Goal: Navigation & Orientation: Understand site structure

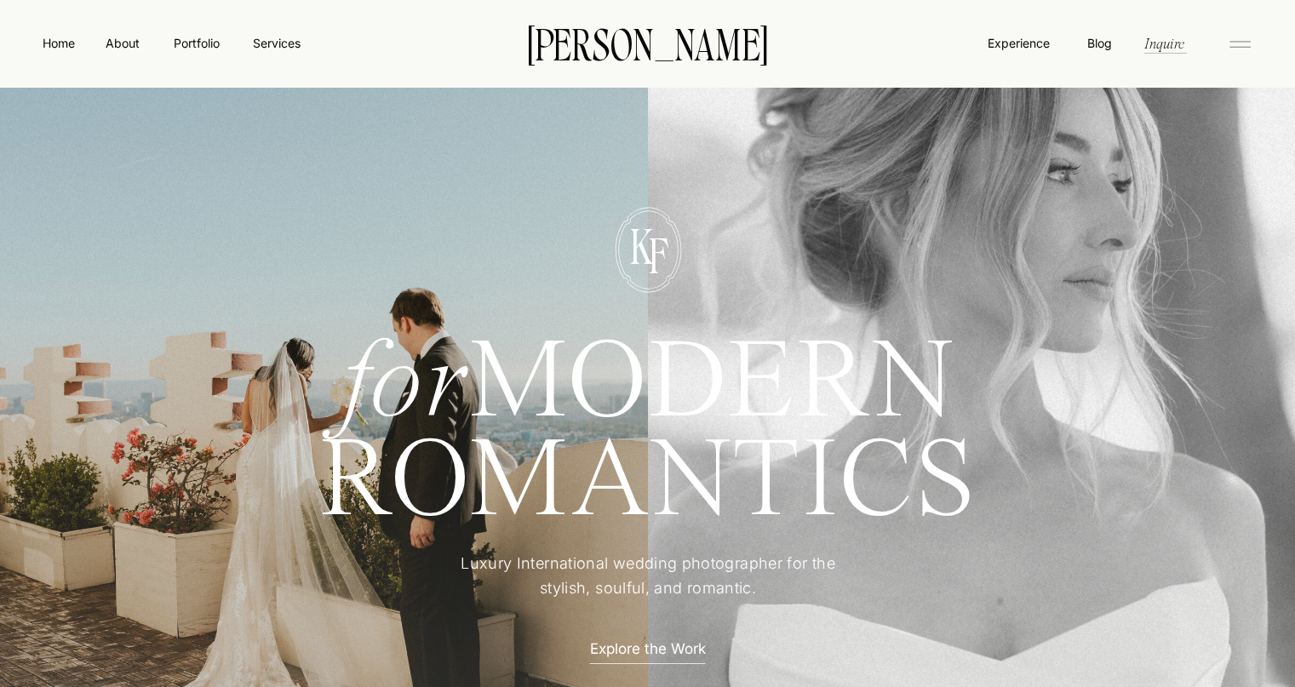
click at [1235, 42] on icon at bounding box center [1240, 44] width 34 height 27
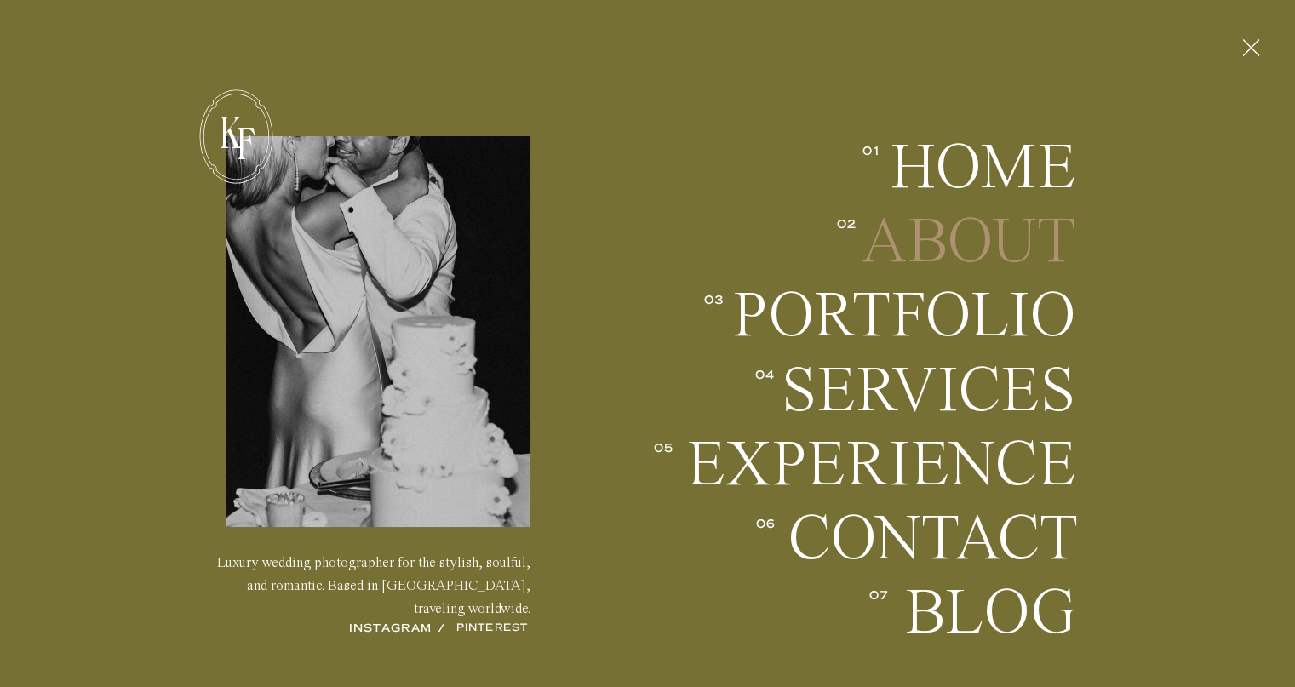
click at [1032, 234] on h2 "About" at bounding box center [950, 241] width 251 height 63
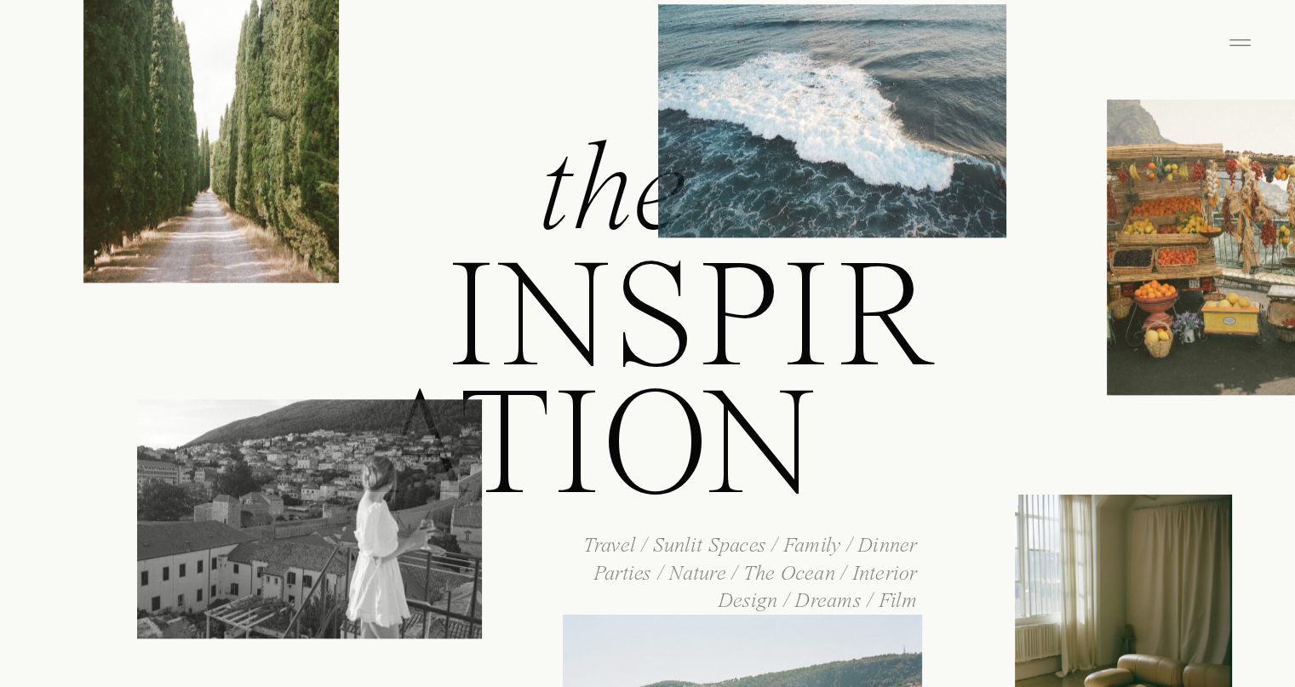
scroll to position [2830, 0]
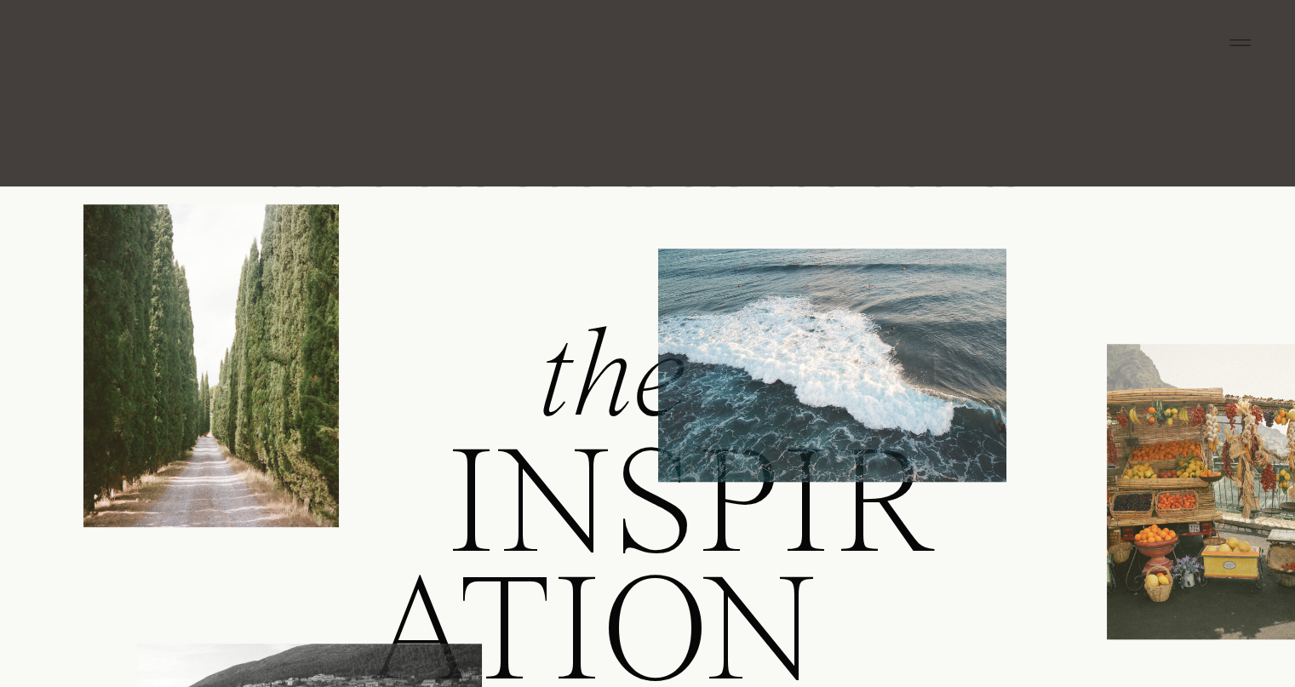
click at [1230, 43] on icon at bounding box center [1240, 42] width 34 height 27
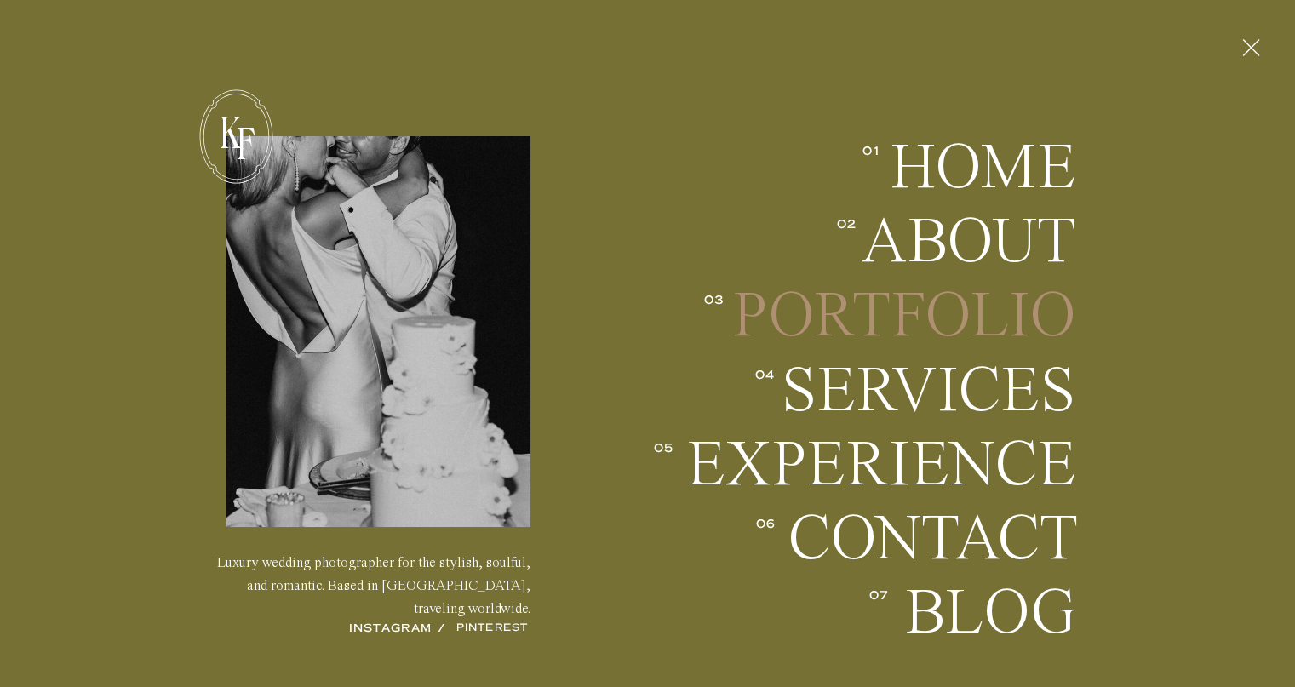
click at [1007, 327] on h2 "Portfolio" at bounding box center [904, 315] width 345 height 63
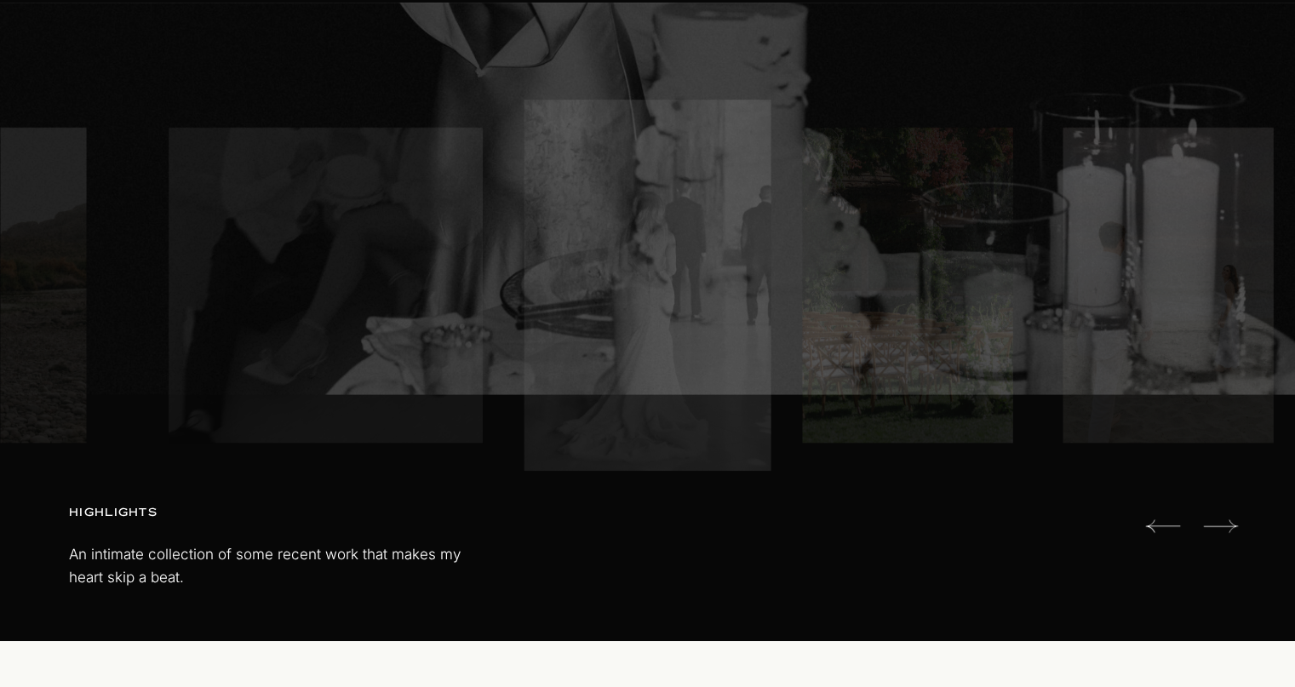
scroll to position [255, 0]
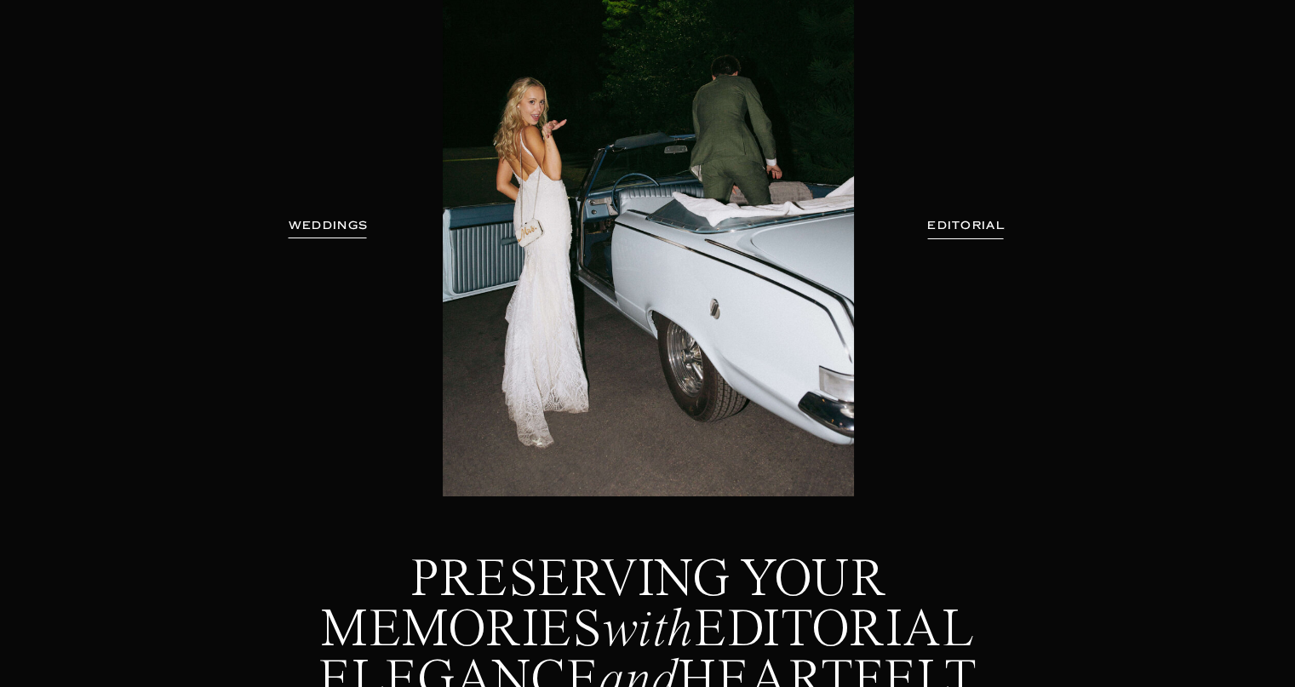
click at [330, 231] on h3 "WEDDINGS" at bounding box center [328, 225] width 107 height 17
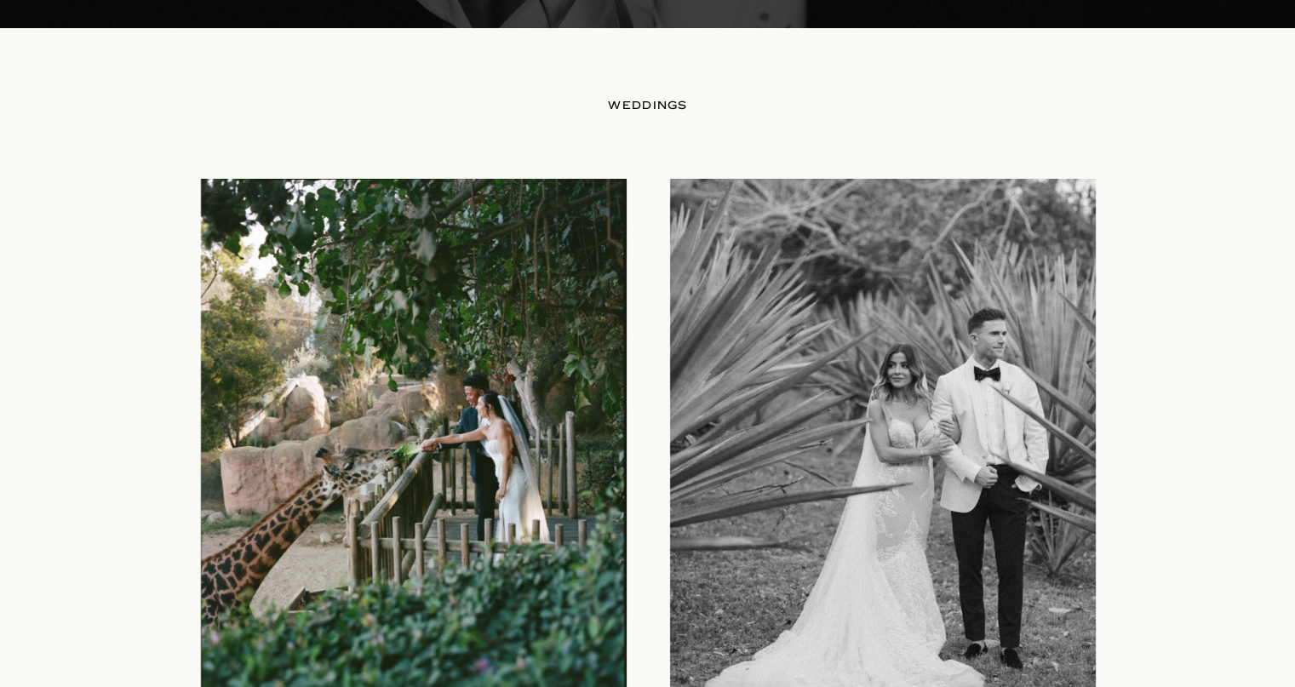
scroll to position [1696, 0]
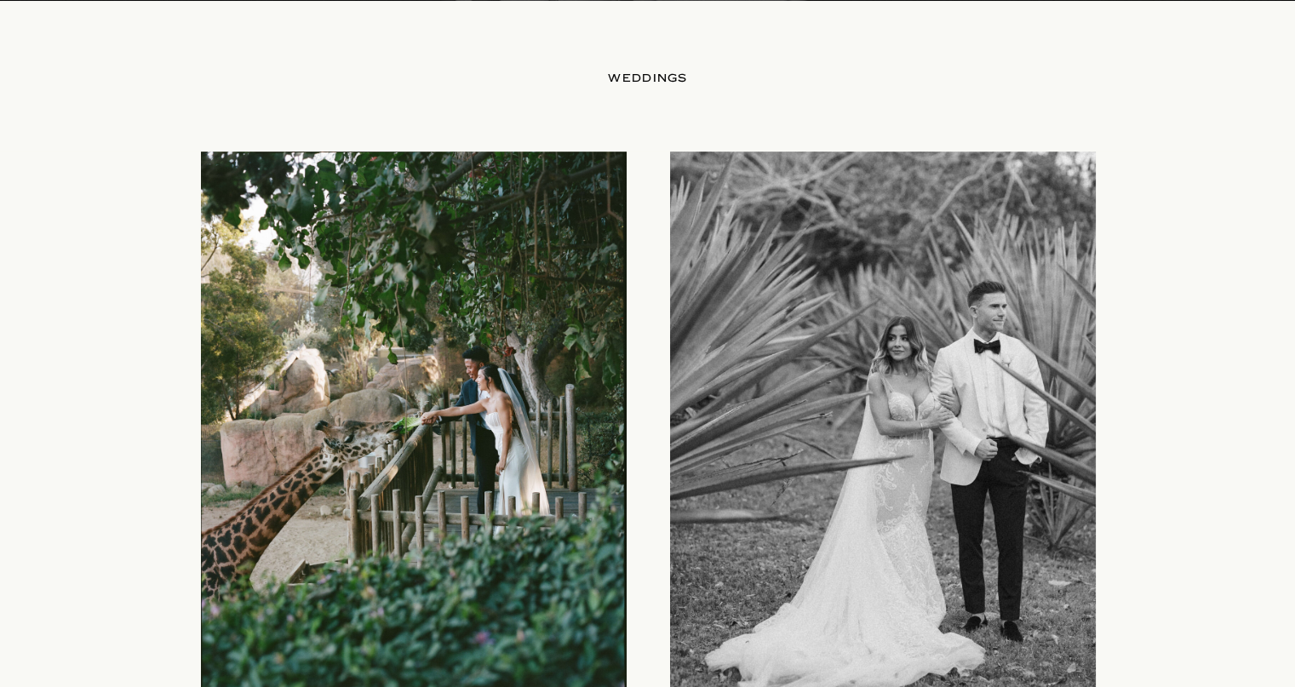
click at [290, 306] on div at bounding box center [414, 430] width 426 height 557
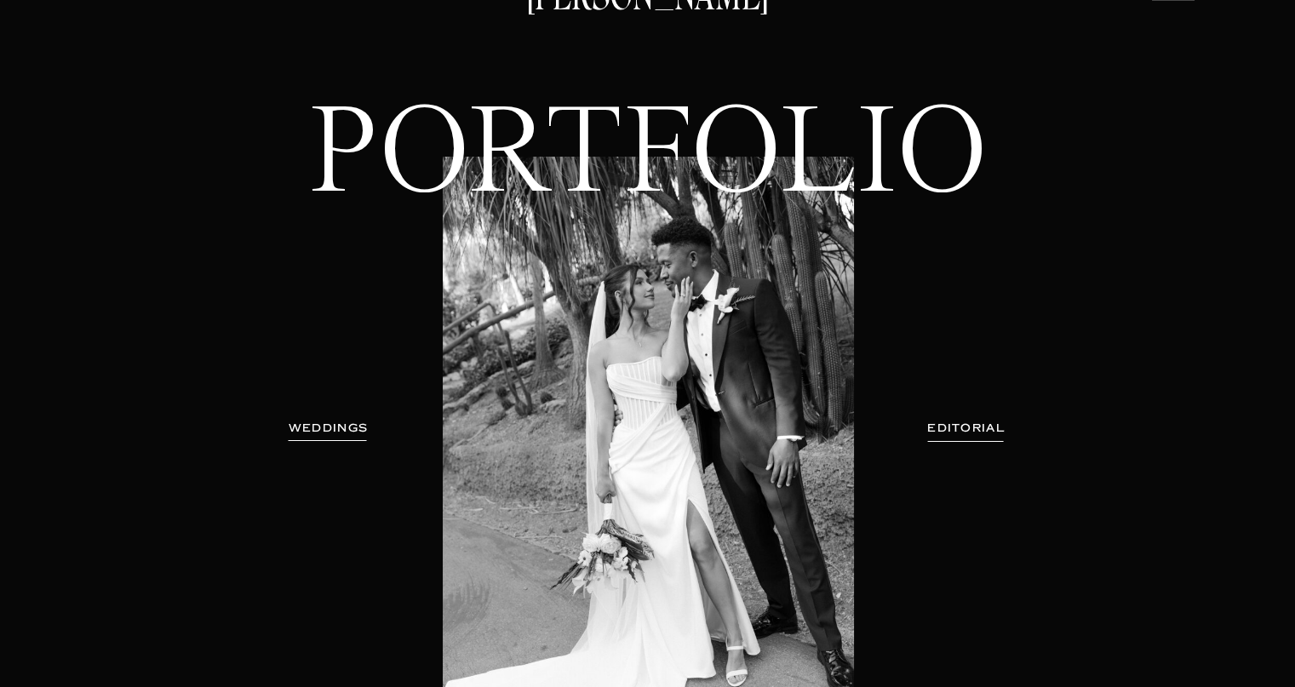
scroll to position [0, 0]
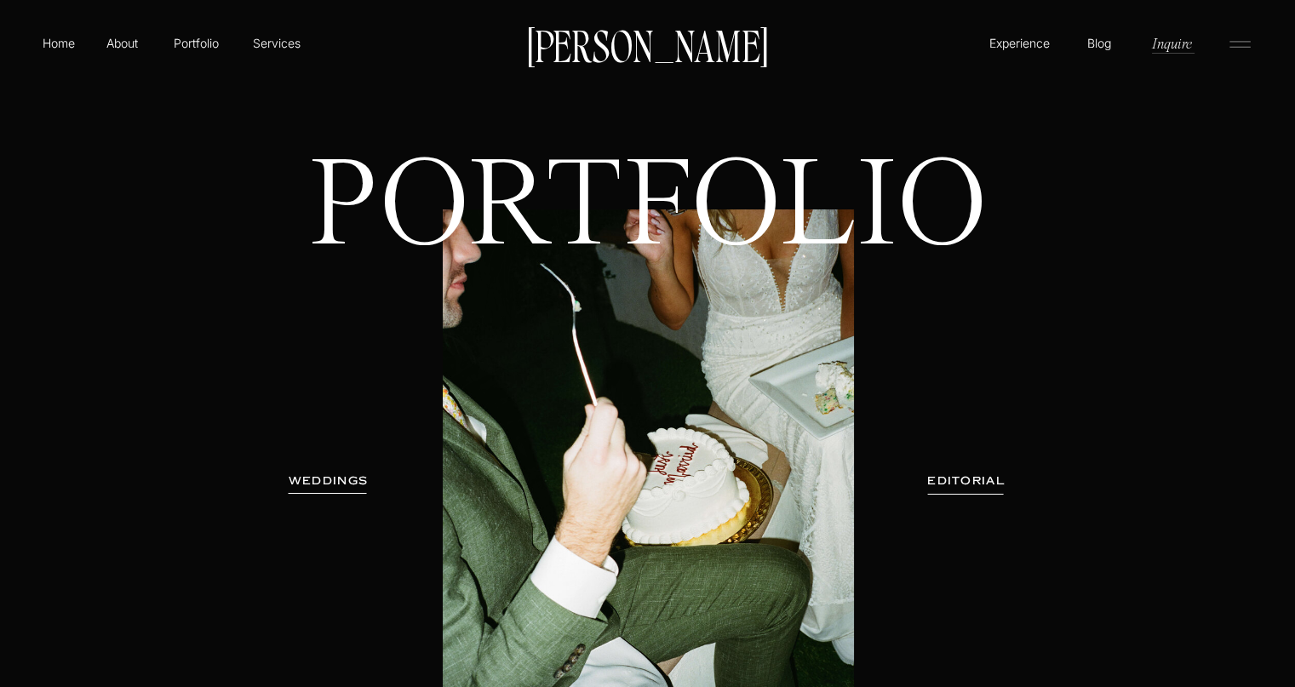
click at [1238, 43] on icon at bounding box center [1240, 44] width 34 height 27
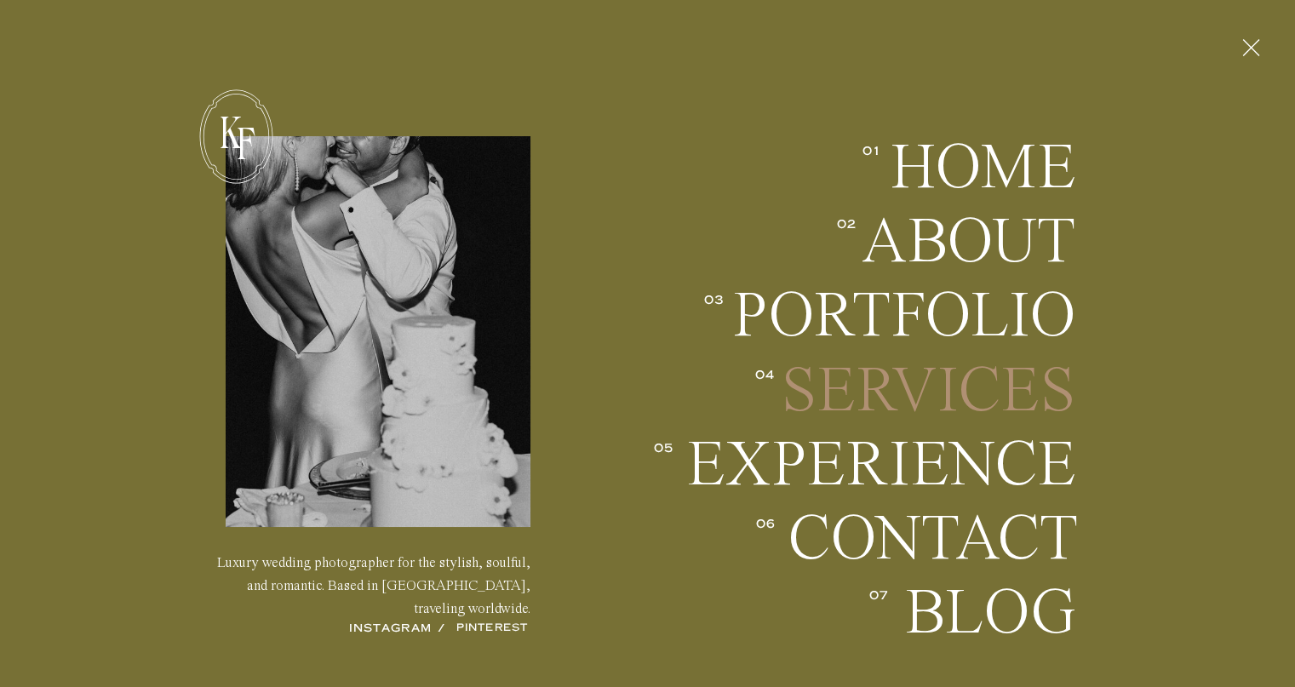
click at [1043, 399] on h2 "Services" at bounding box center [927, 390] width 300 height 63
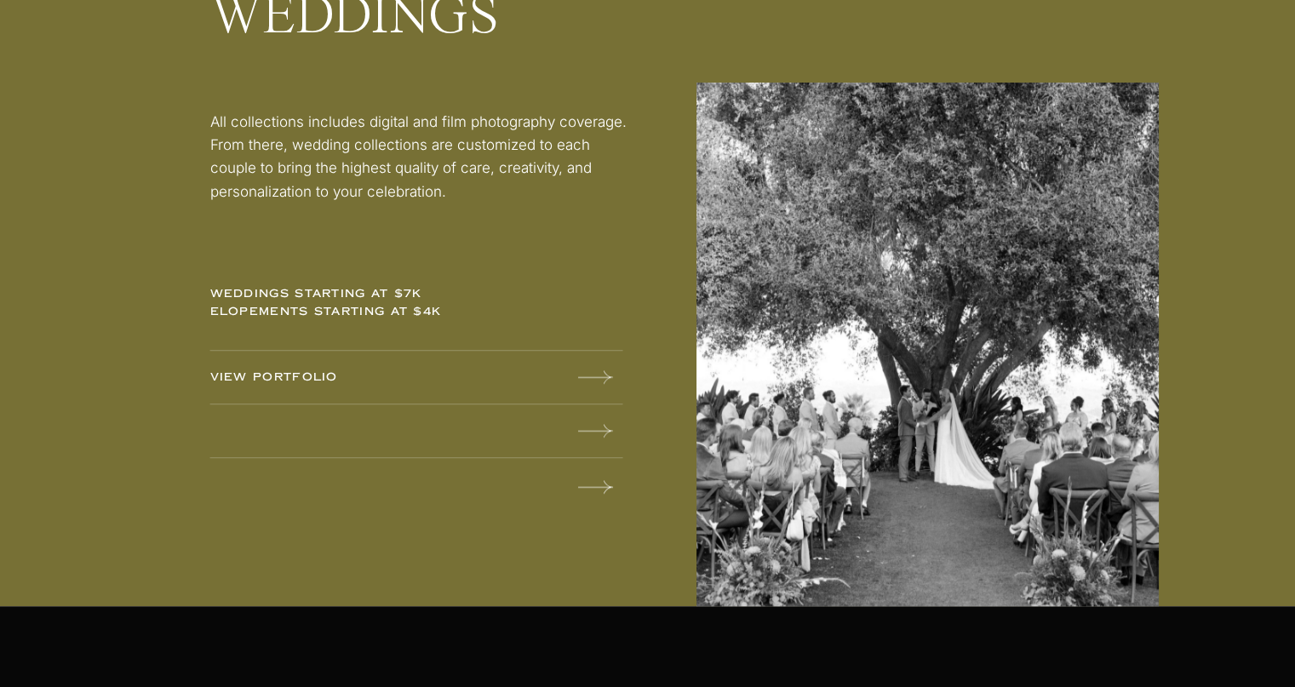
scroll to position [2299, 0]
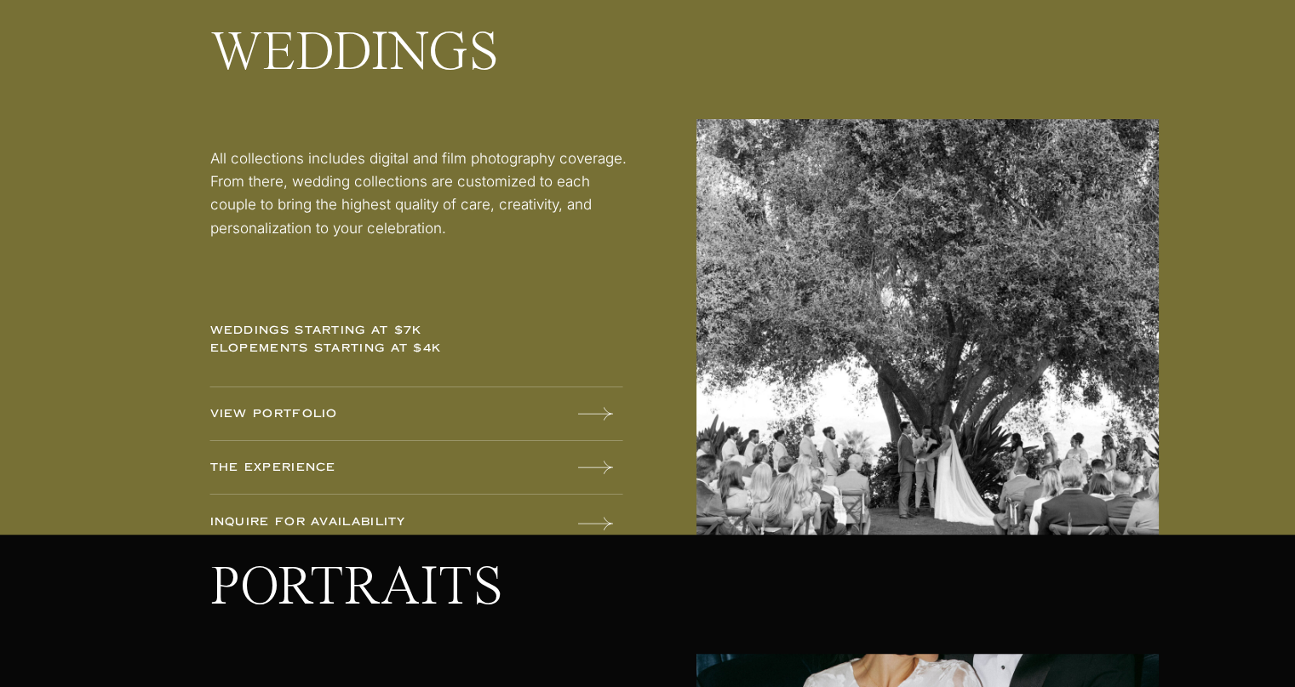
click at [595, 415] on icon at bounding box center [595, 414] width 35 height 34
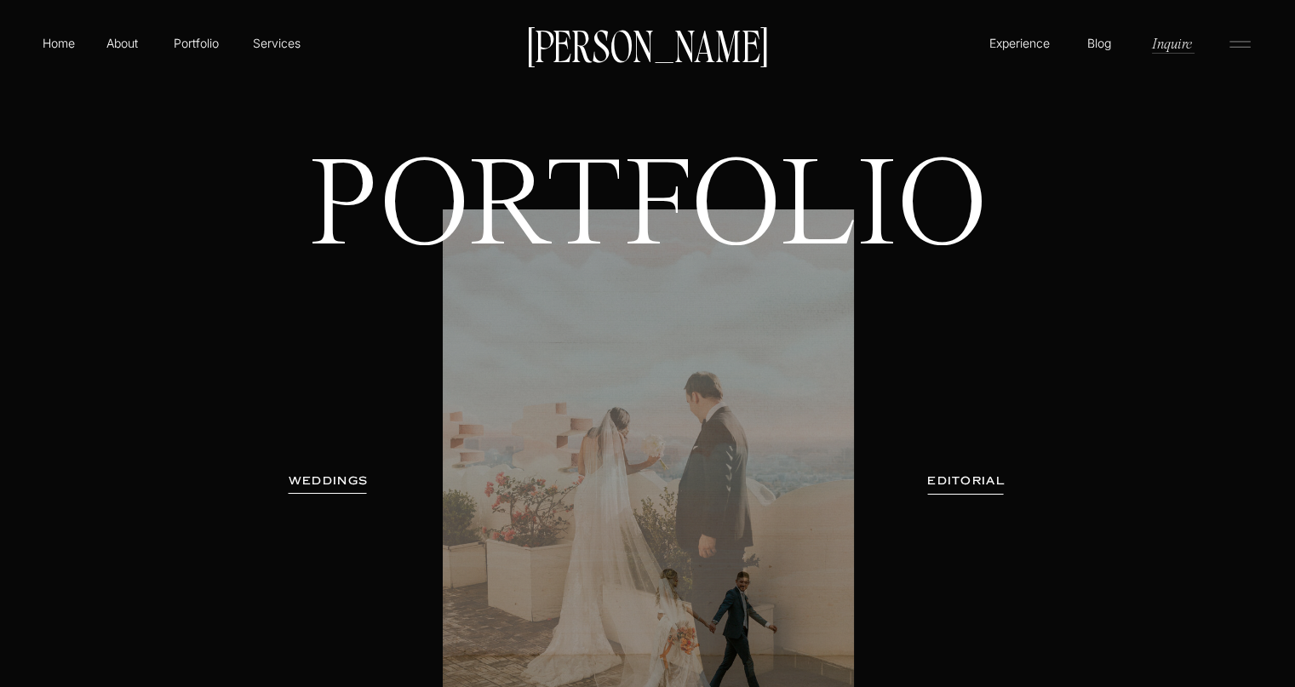
click at [1231, 44] on icon at bounding box center [1240, 44] width 34 height 27
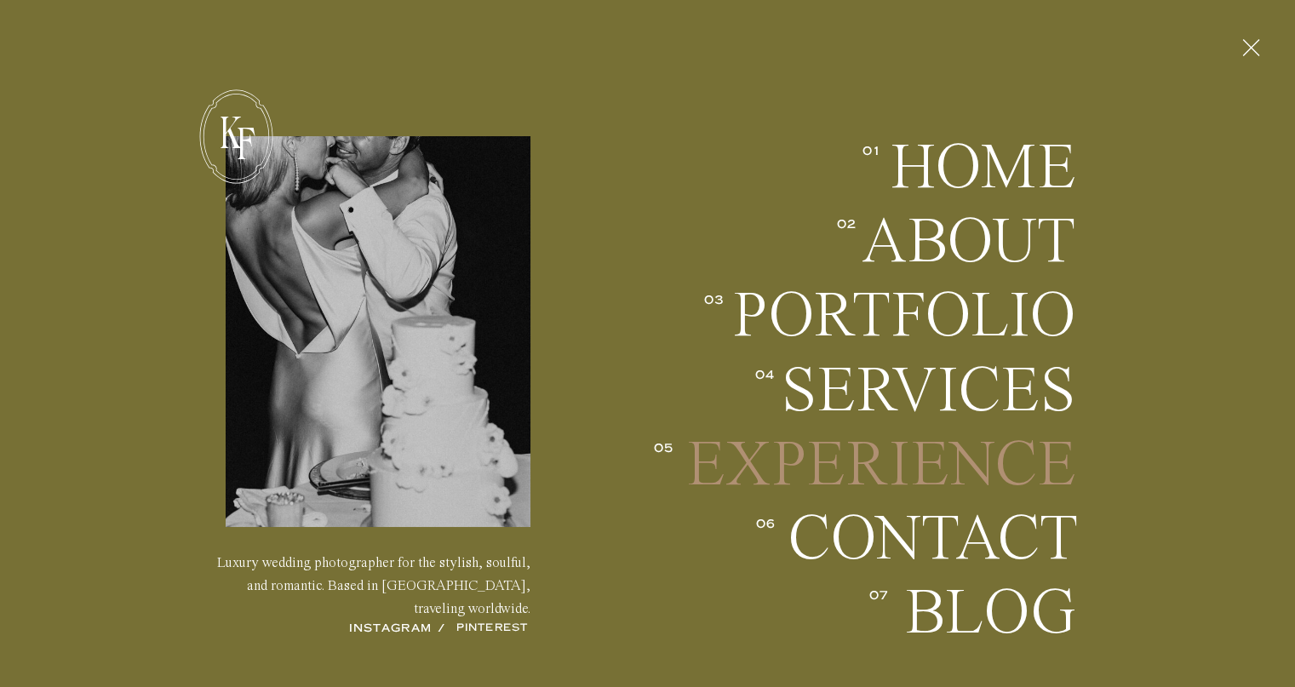
click at [997, 457] on h2 "EXPERIENCE" at bounding box center [878, 464] width 396 height 63
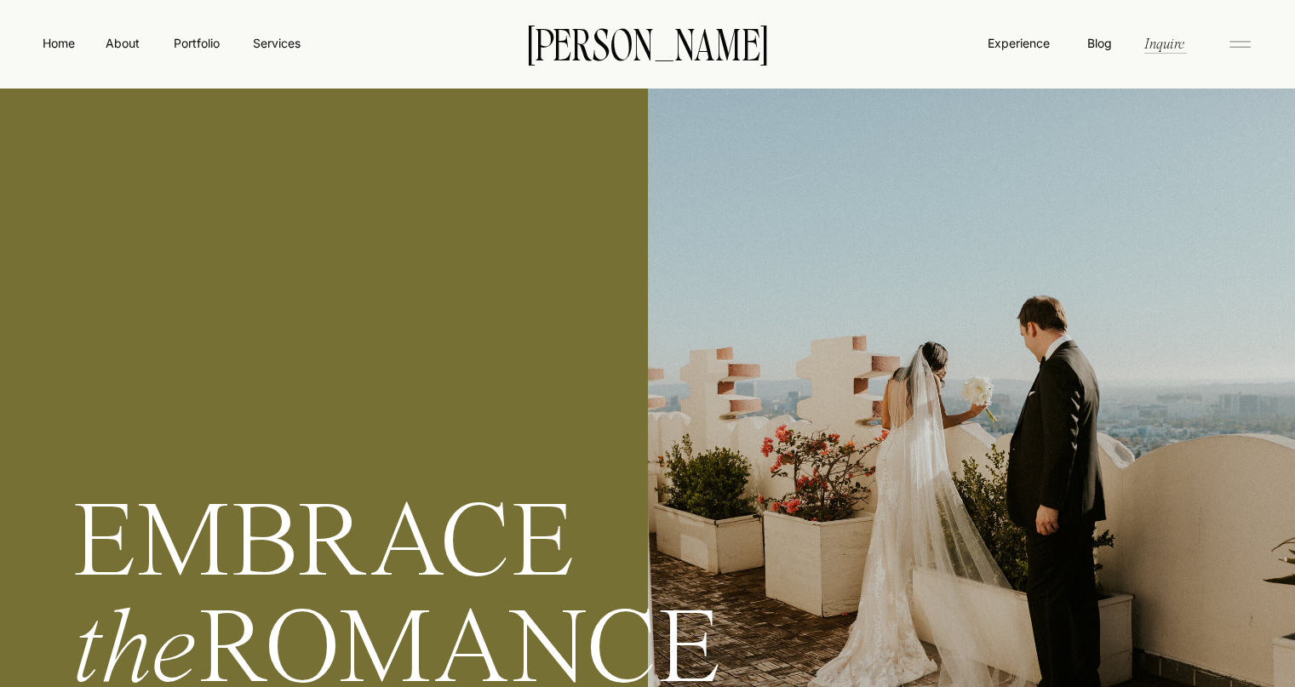
click at [1237, 47] on rect at bounding box center [1240, 47] width 21 height 1
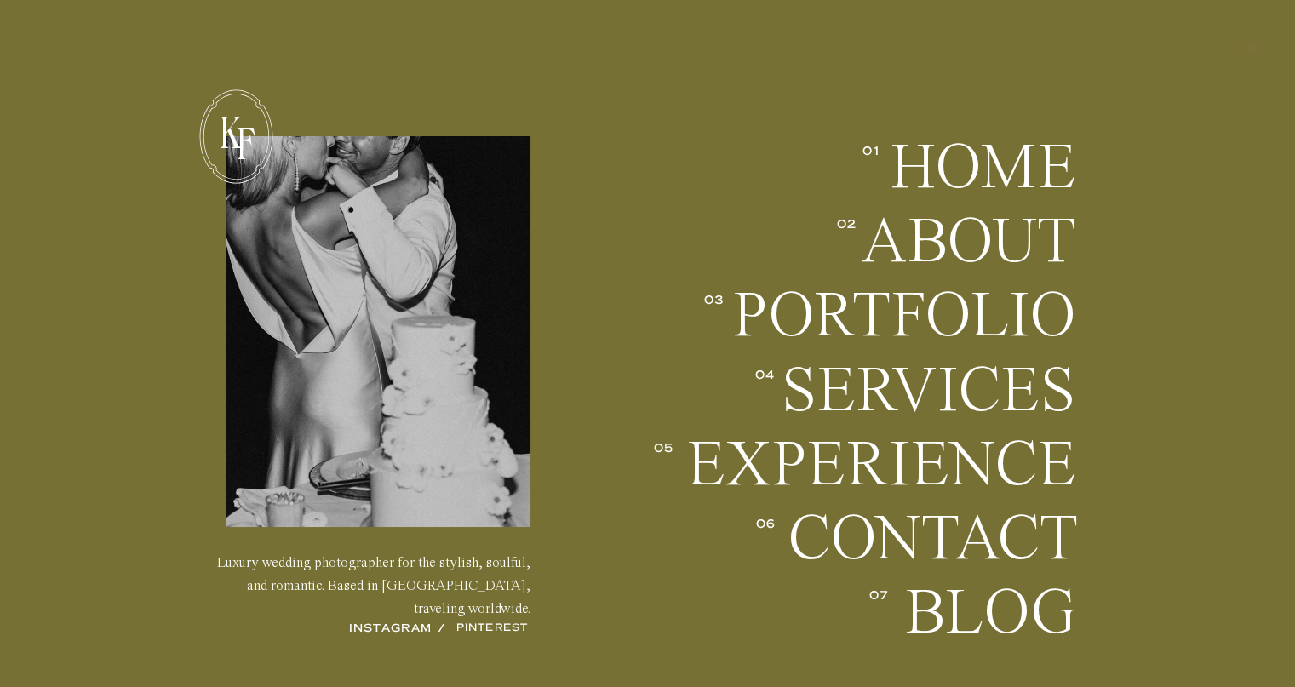
click at [1248, 49] on icon at bounding box center [1251, 48] width 29 height 44
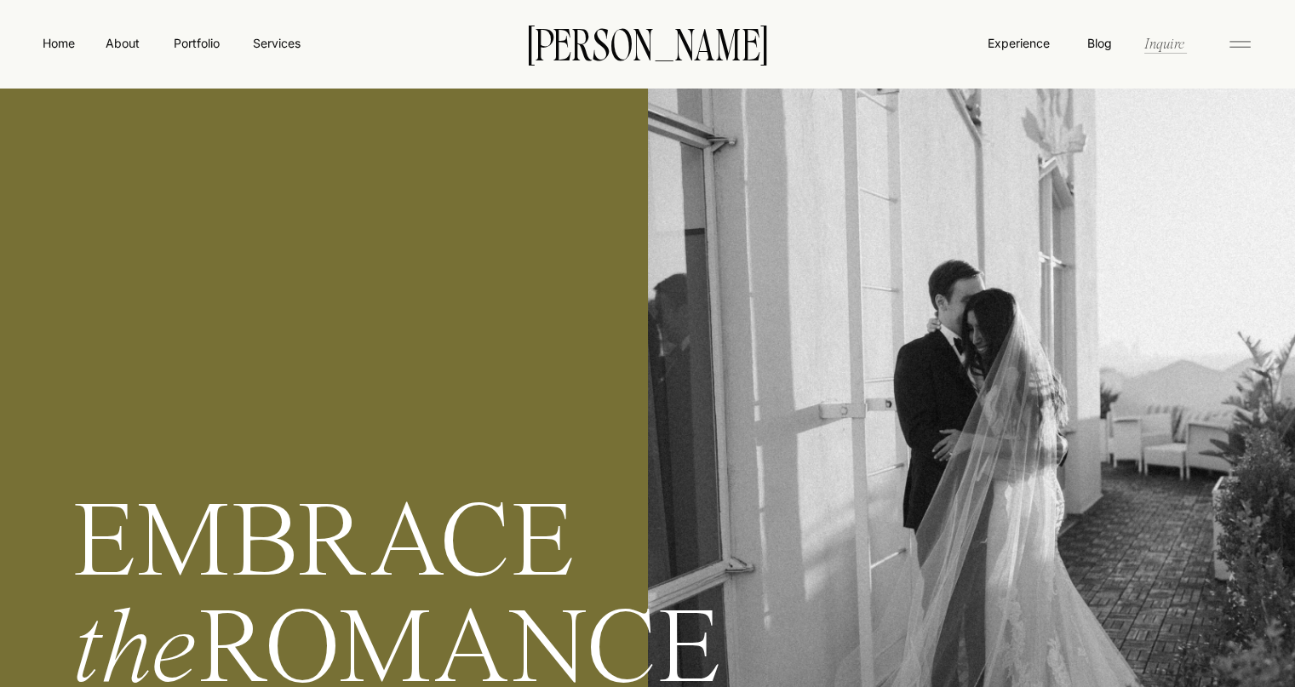
click at [1168, 52] on nav "Inquire" at bounding box center [1164, 43] width 43 height 20
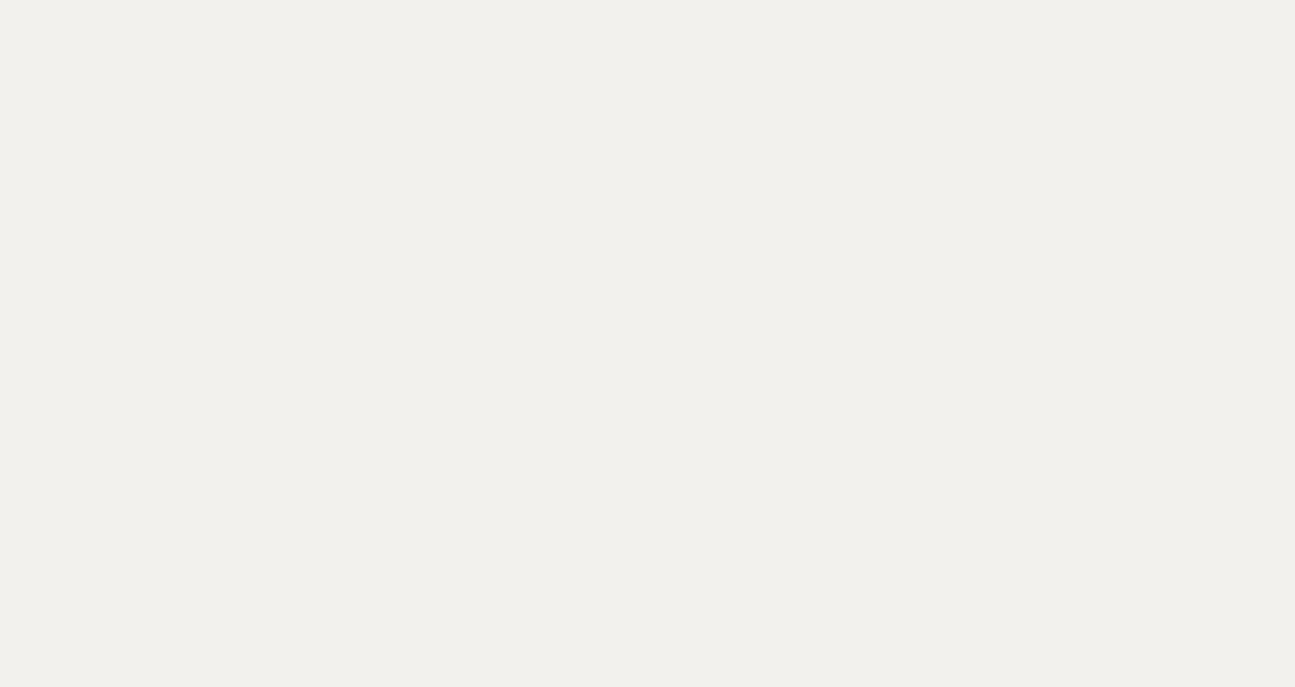
scroll to position [1022, 0]
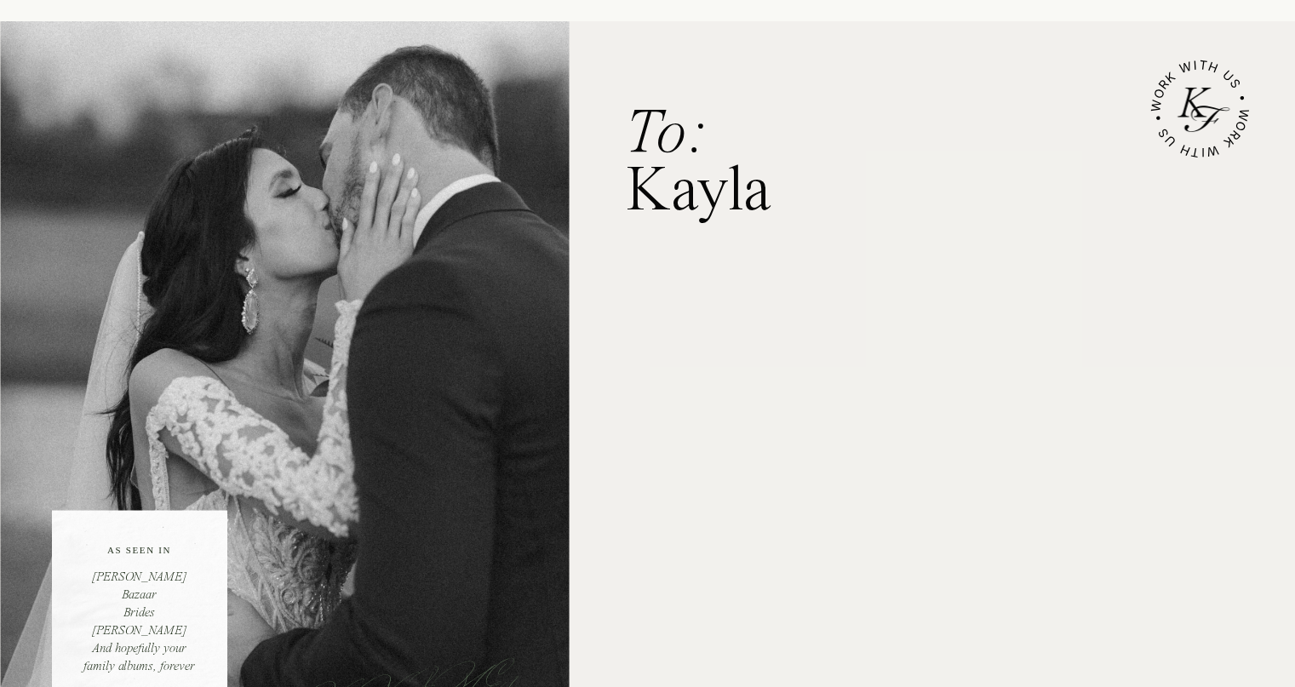
scroll to position [0, 0]
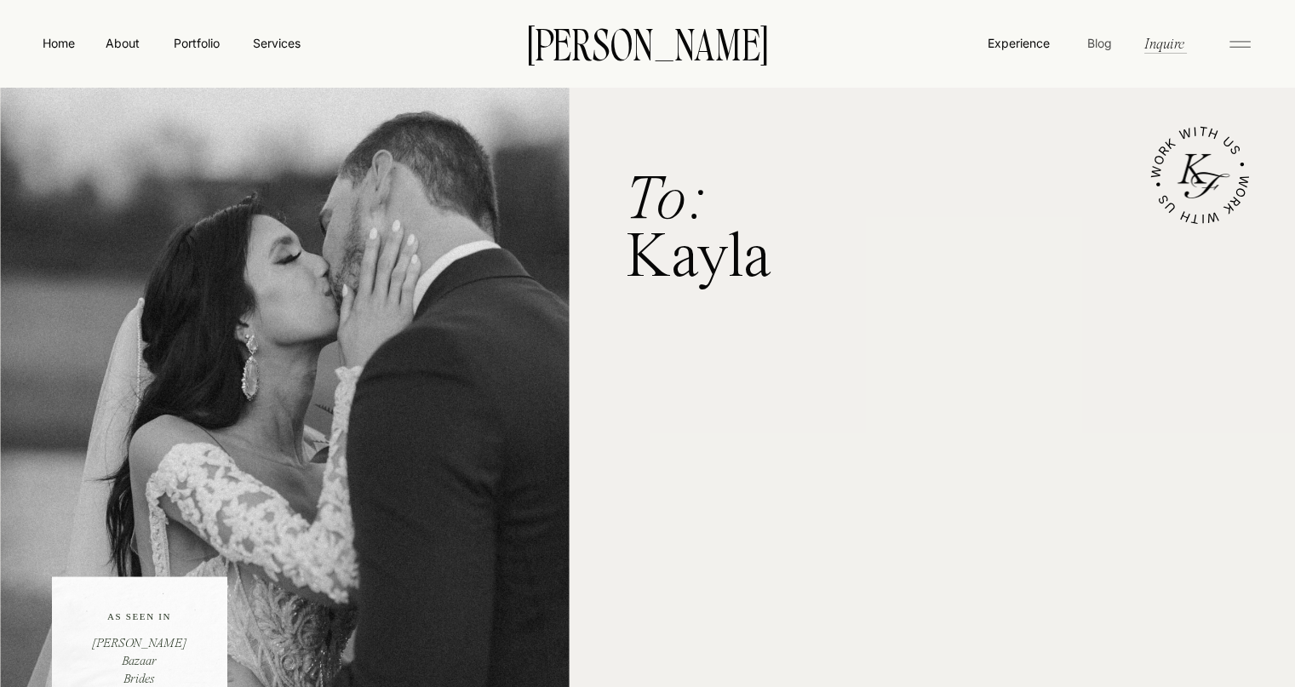
click at [1099, 43] on nav "Blog" at bounding box center [1099, 42] width 32 height 17
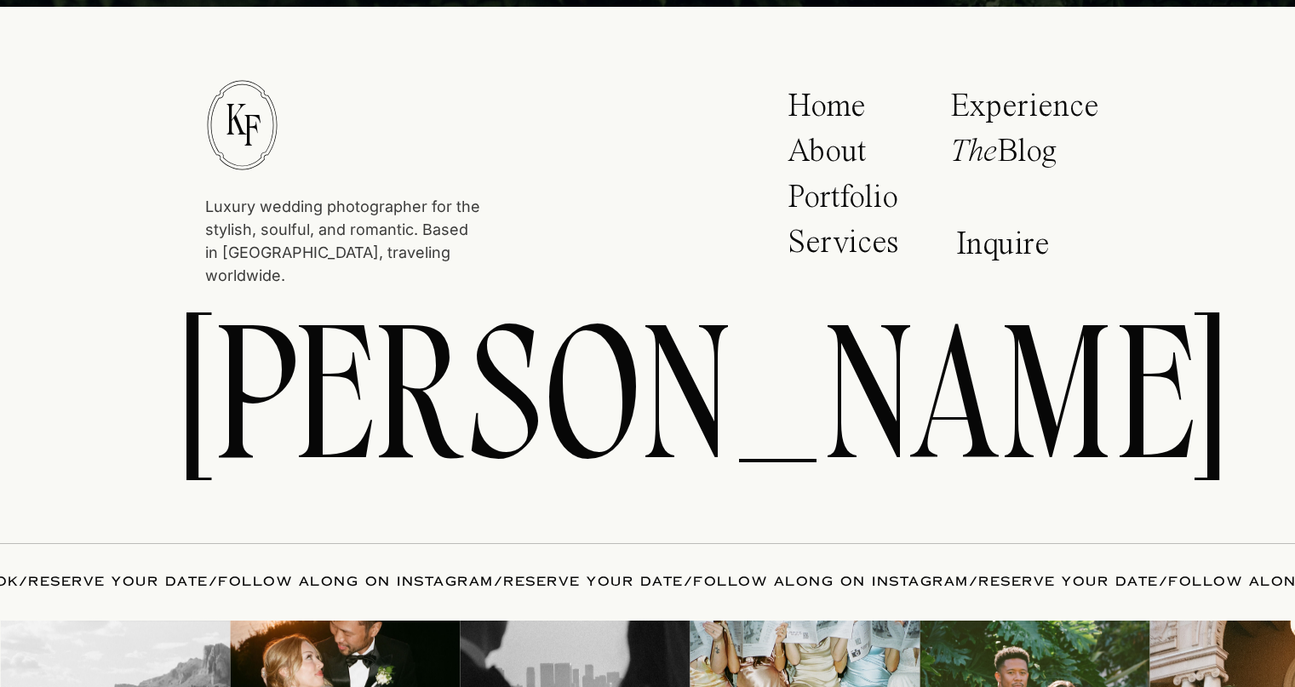
scroll to position [845, 0]
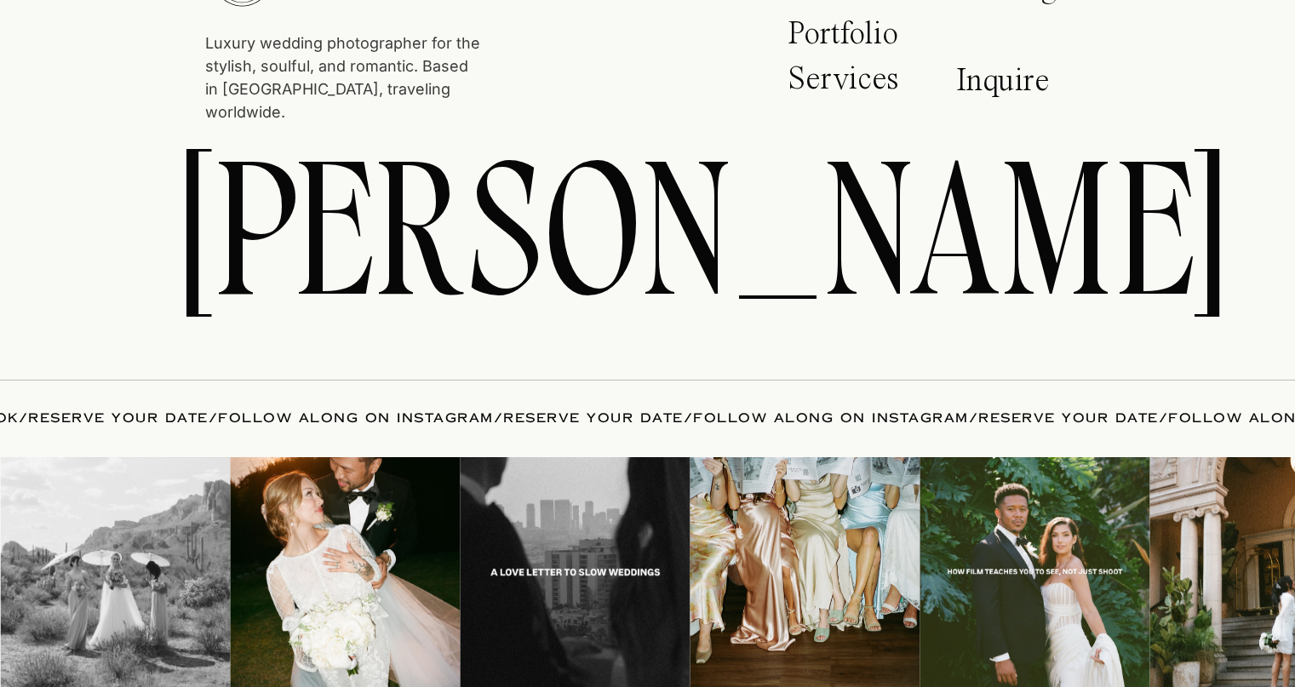
click at [985, 479] on img at bounding box center [1035, 572] width 230 height 230
click at [961, 503] on img at bounding box center [1035, 572] width 230 height 230
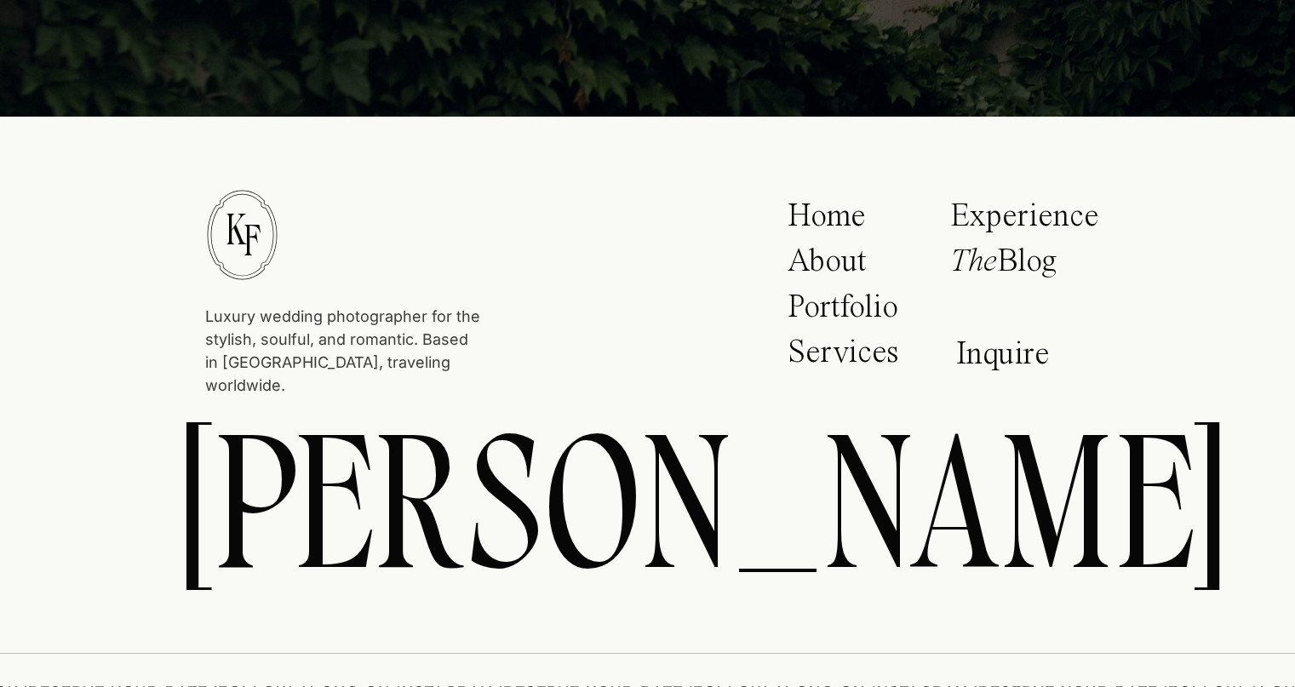
scroll to position [0, 0]
